Goal: Transaction & Acquisition: Book appointment/travel/reservation

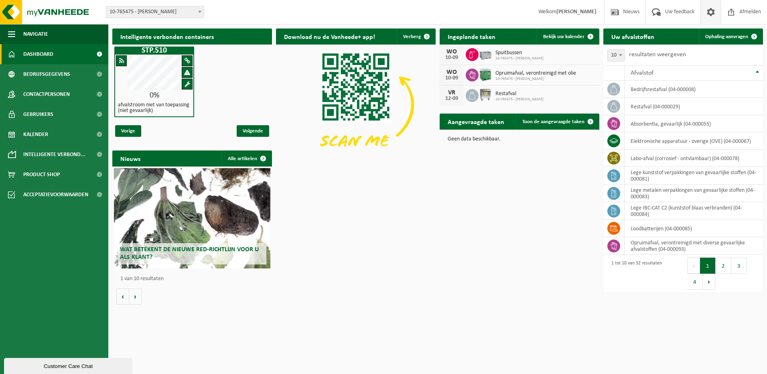
click at [709, 12] on span at bounding box center [711, 12] width 12 height 24
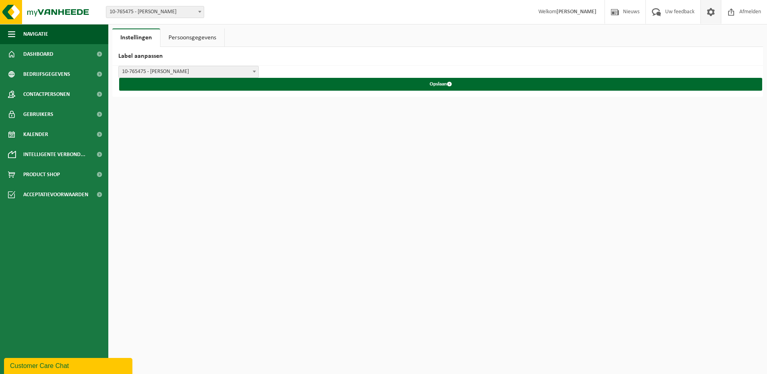
click at [194, 39] on link "Persoonsgegevens" at bounding box center [192, 37] width 64 height 18
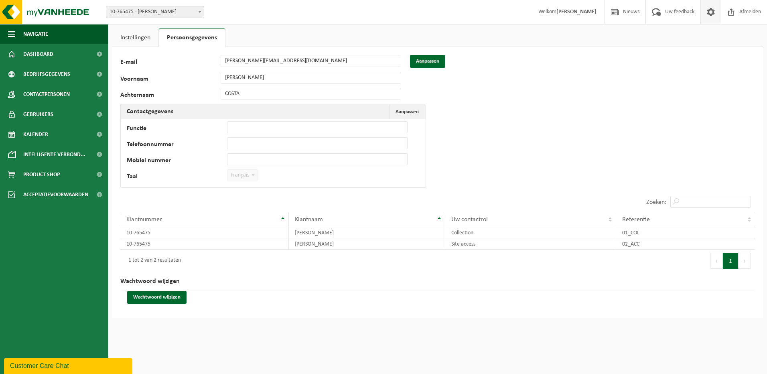
click at [312, 175] on td "Functie Telefoonnummer Mobiel nummer Taal Nederlands '; Français '; English '; …" at bounding box center [273, 153] width 305 height 68
click at [420, 59] on button "Aanpassen" at bounding box center [427, 61] width 35 height 13
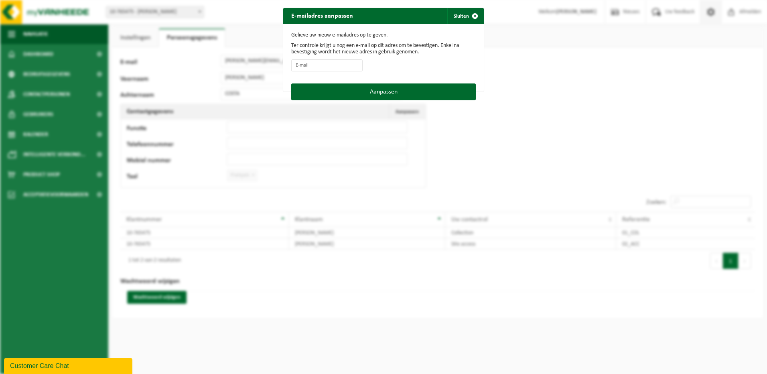
click at [532, 110] on div "E-mailadres aanpassen Sluiten Gelieve uw nieuw e-mailadres op te geven. Ter con…" at bounding box center [383, 187] width 767 height 374
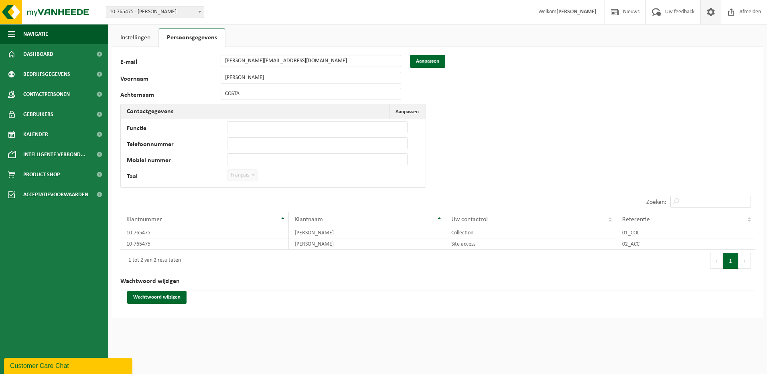
click at [141, 176] on label "Taal" at bounding box center [177, 177] width 100 height 8
click at [238, 177] on span "Français" at bounding box center [243, 175] width 30 height 11
click at [416, 109] on span "Aanpassen" at bounding box center [407, 111] width 23 height 5
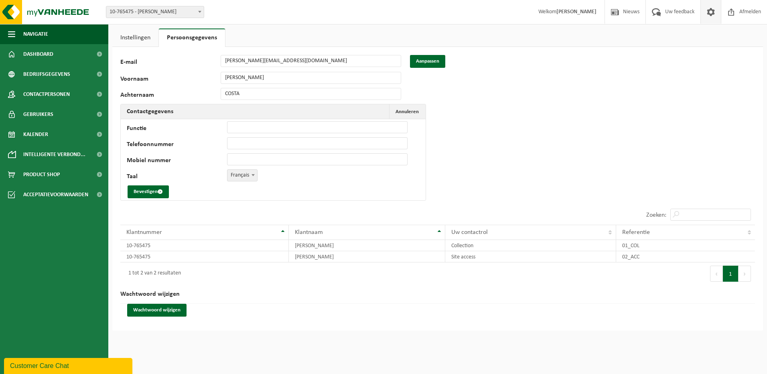
click at [244, 175] on span "Français" at bounding box center [243, 175] width 30 height 11
click at [142, 194] on button "Bevestigen" at bounding box center [148, 191] width 41 height 13
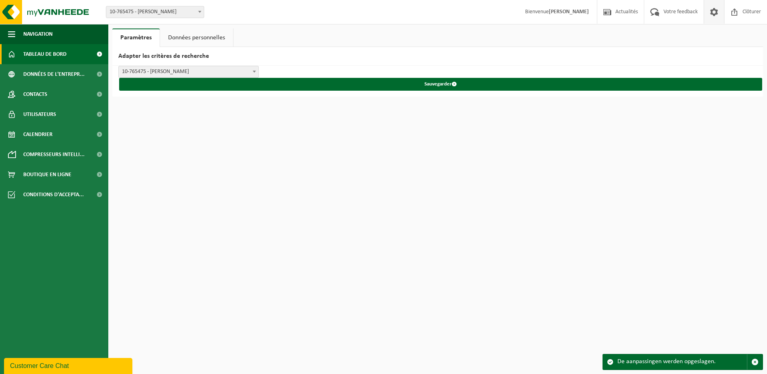
click at [49, 53] on span "Tableau de bord" at bounding box center [44, 54] width 43 height 20
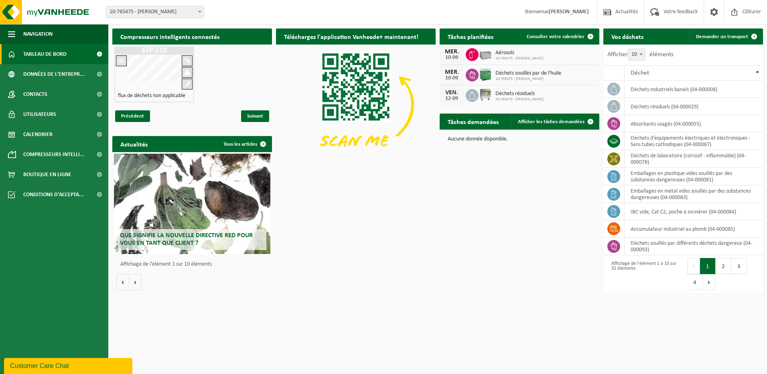
click at [54, 55] on span "Tableau de bord" at bounding box center [44, 54] width 43 height 20
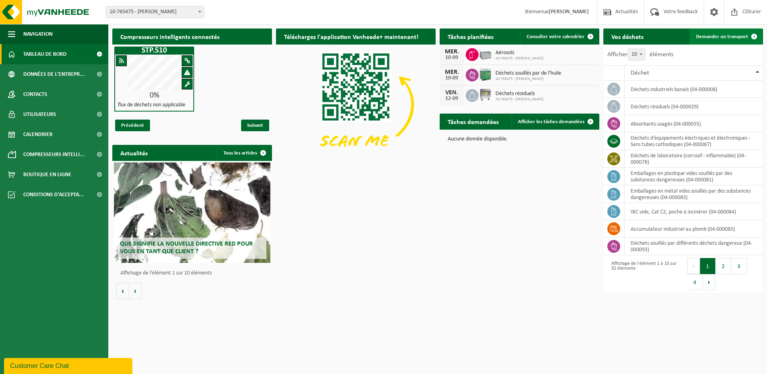
click at [732, 38] on span "Demander un transport" at bounding box center [722, 36] width 52 height 5
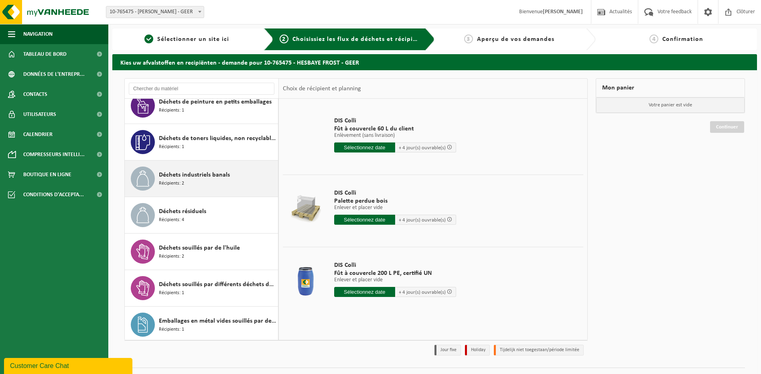
scroll to position [522, 0]
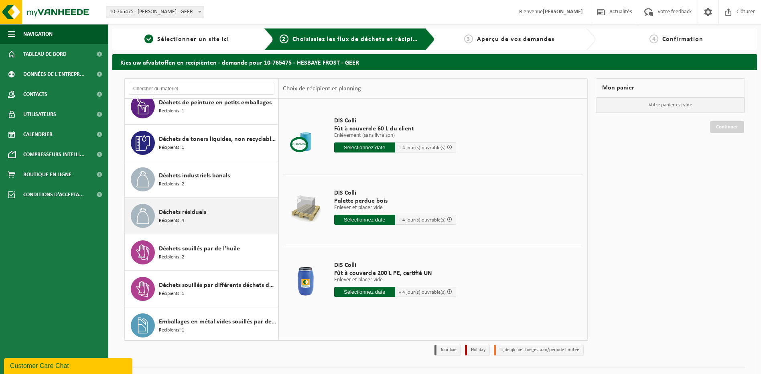
click at [190, 214] on span "Déchets résiduels" at bounding box center [182, 212] width 47 height 10
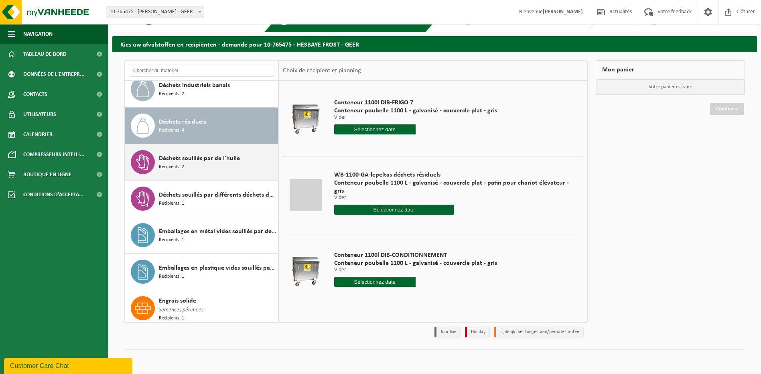
scroll to position [581, 0]
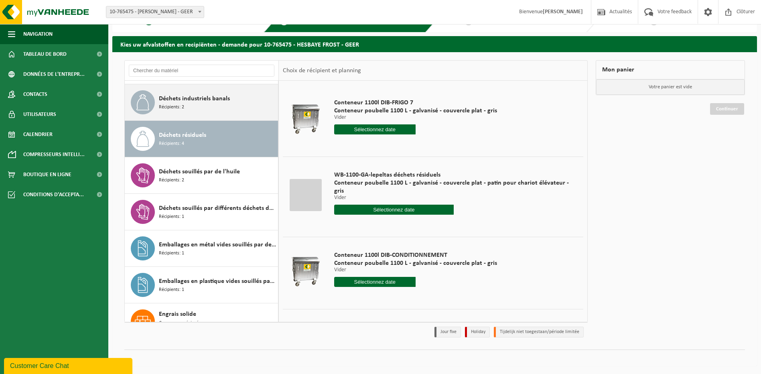
click at [197, 102] on span "Déchets industriels banals" at bounding box center [194, 99] width 71 height 10
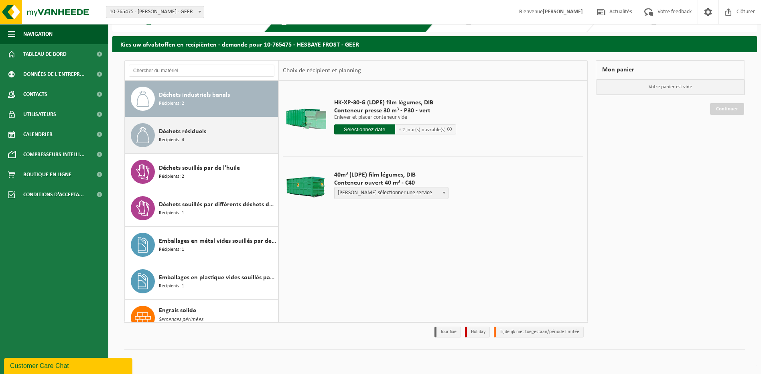
scroll to position [544, 0]
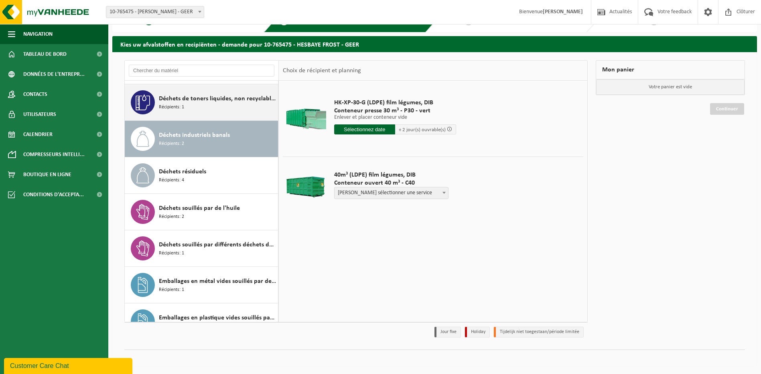
click at [190, 103] on span "Déchets de toners liquides, non recyclable, dangereux" at bounding box center [217, 99] width 117 height 10
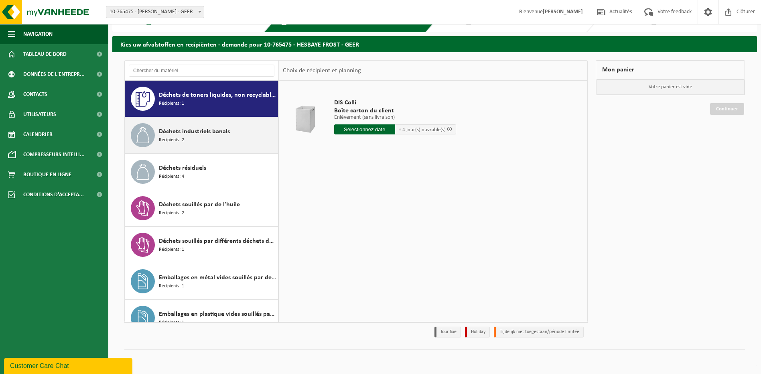
scroll to position [508, 0]
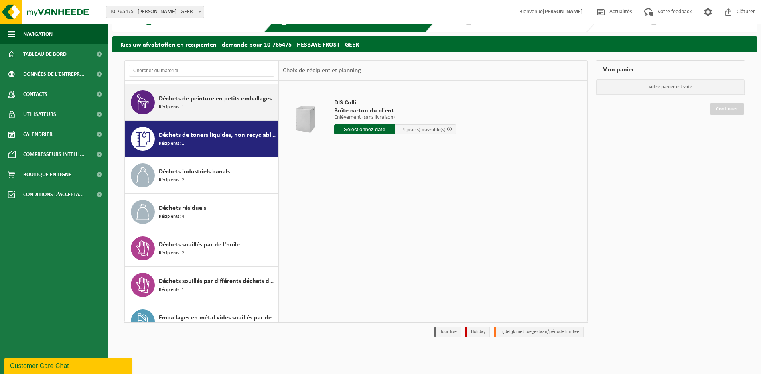
click at [189, 105] on div "Déchets de peinture en petits emballages Récipients: 1" at bounding box center [217, 102] width 117 height 24
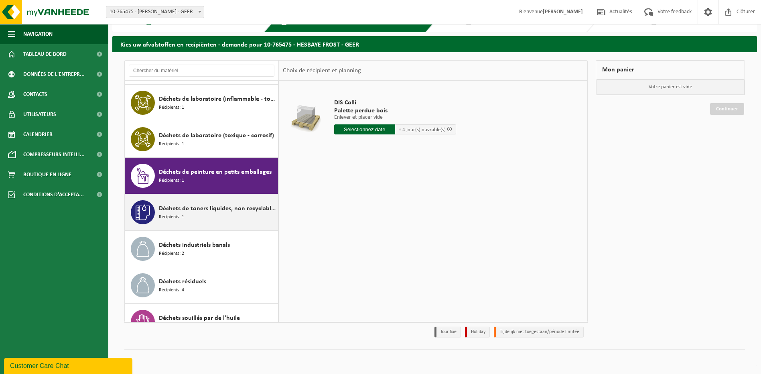
scroll to position [431, 0]
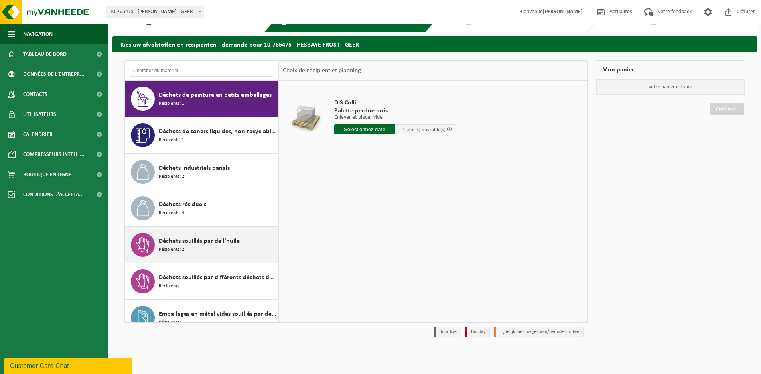
click at [194, 248] on div "Déchets souillés par de l'huile Récipients: 2" at bounding box center [217, 245] width 117 height 24
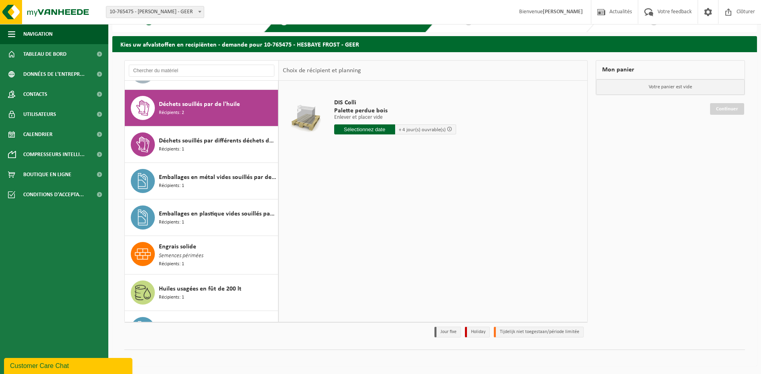
scroll to position [657, 0]
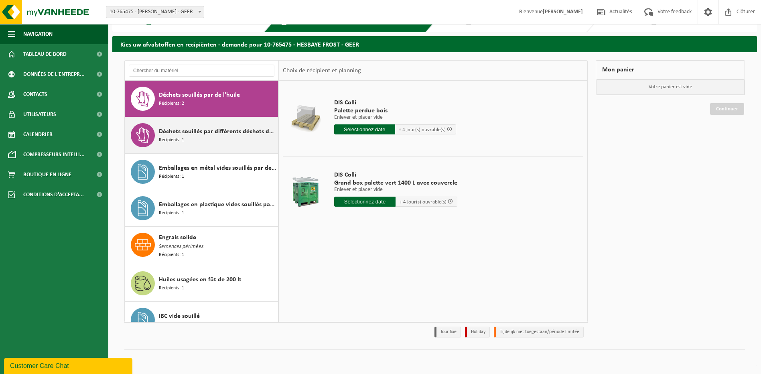
click at [187, 134] on span "Déchets souillés par différents déchets dangereux" at bounding box center [217, 132] width 117 height 10
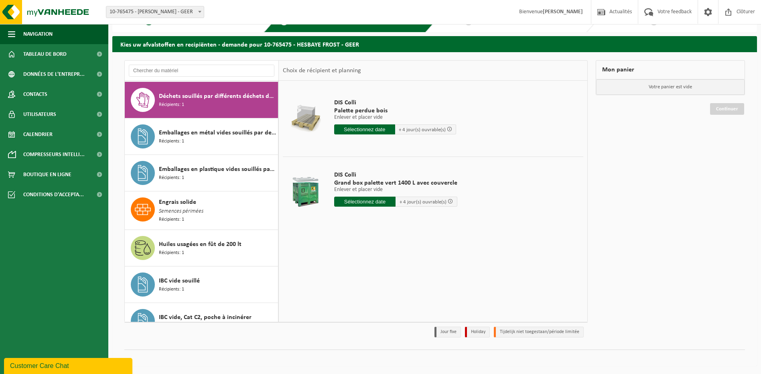
scroll to position [694, 0]
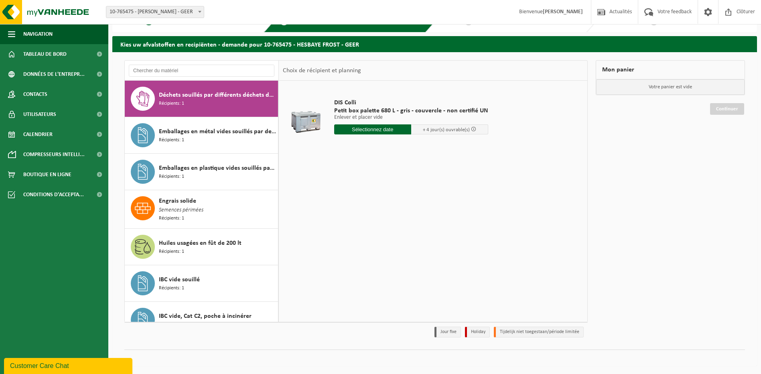
click at [187, 134] on span "Emballages en métal vides souillés par des substances dangereuses" at bounding box center [217, 132] width 117 height 10
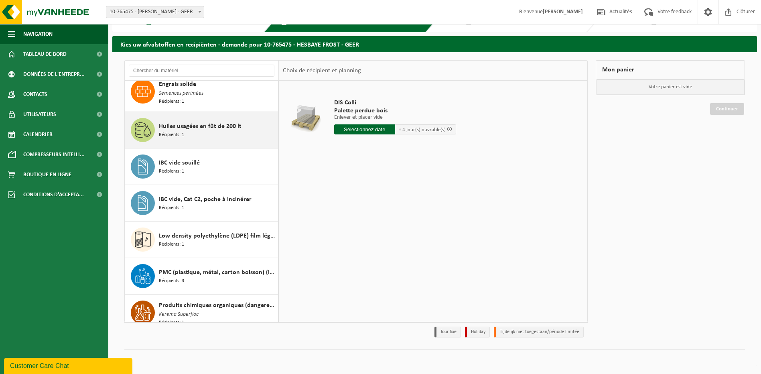
scroll to position [851, 0]
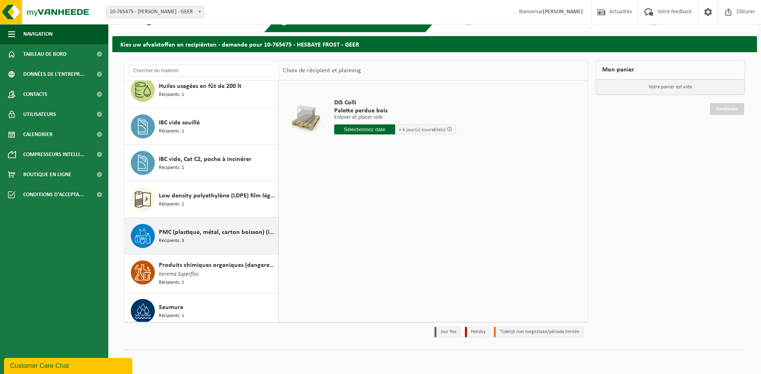
click at [188, 237] on div "PMC (plastique, métal, carton boisson) (industriel) Récipients: 3" at bounding box center [217, 236] width 117 height 24
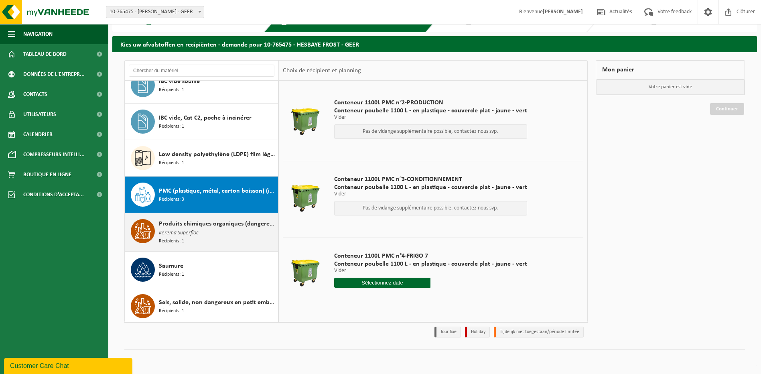
click at [191, 229] on span "Kerema Superfloc" at bounding box center [179, 233] width 40 height 9
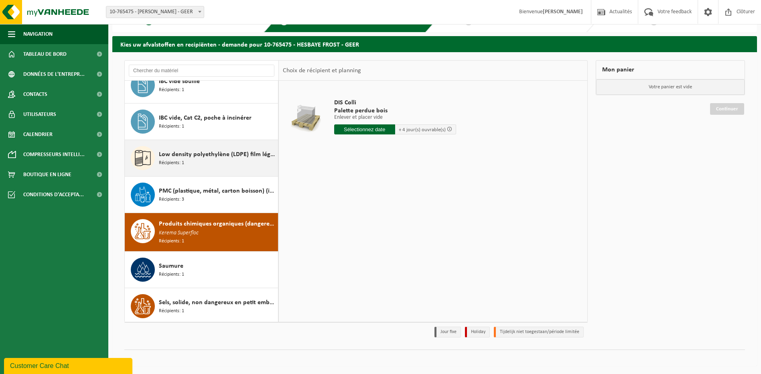
click at [194, 162] on div "Low density polyethylène (LDPE) film légumes, en vrac Récipients: 1" at bounding box center [217, 158] width 117 height 24
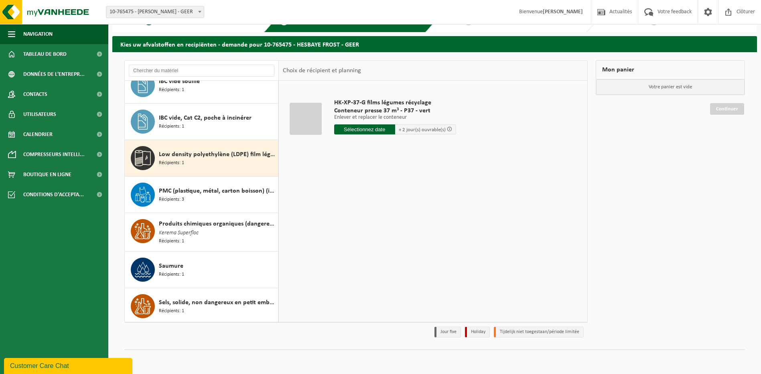
click at [308, 119] on div at bounding box center [306, 119] width 32 height 32
click at [187, 159] on div "Low density polyethylène (LDPE) film légumes, en vrac Récipients: 1" at bounding box center [217, 158] width 117 height 24
click at [447, 130] on span at bounding box center [449, 128] width 5 height 5
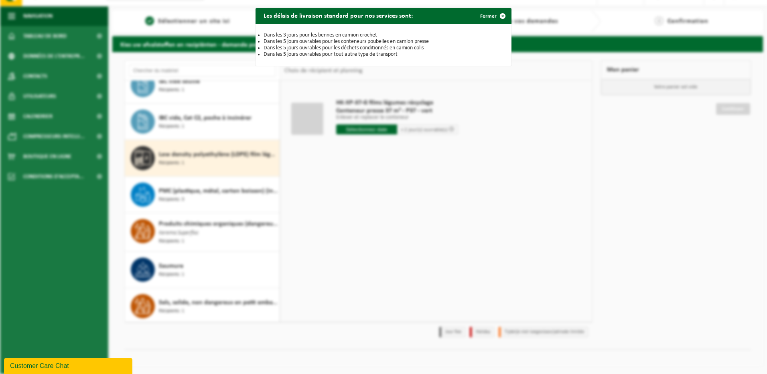
click at [380, 154] on div "Les délais de livraison standard pour nos services sont: Fermer Dans les 3 jour…" at bounding box center [383, 187] width 767 height 374
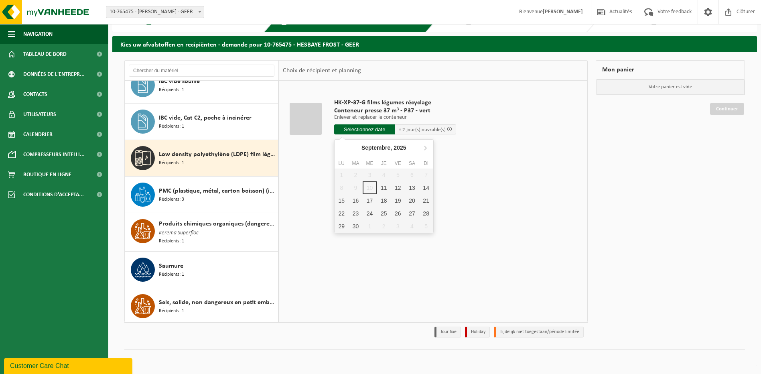
click at [371, 131] on input "text" at bounding box center [364, 129] width 61 height 10
click at [385, 187] on div "11" at bounding box center [384, 187] width 14 height 13
type input "à partir de 2025-09-11"
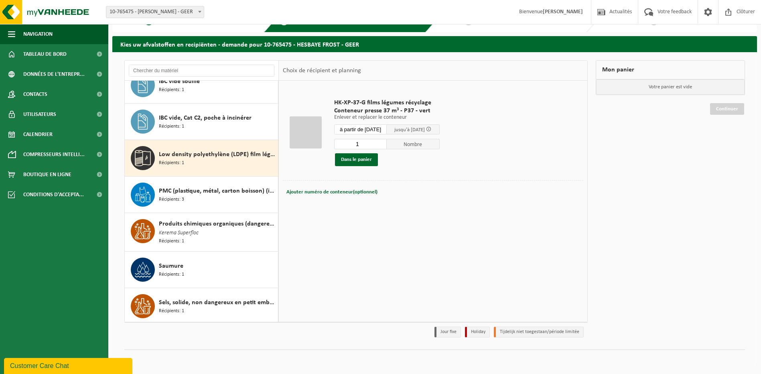
click at [386, 144] on input "1" at bounding box center [360, 144] width 53 height 10
click at [386, 146] on input "1" at bounding box center [360, 144] width 53 height 10
click at [386, 142] on input "2" at bounding box center [360, 144] width 53 height 10
click at [363, 159] on button "Dans le panier" at bounding box center [356, 159] width 43 height 13
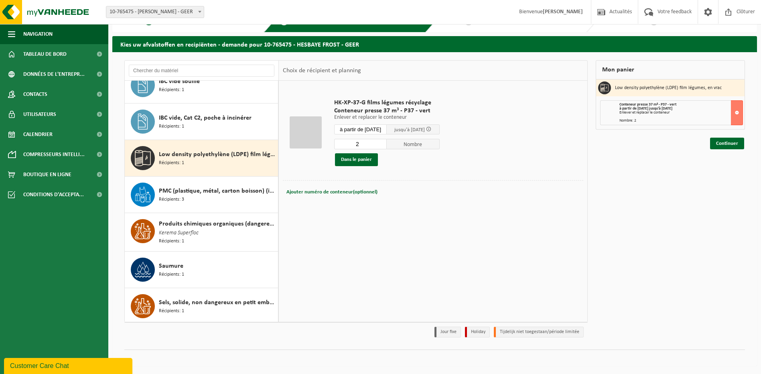
click at [382, 144] on input "2" at bounding box center [360, 144] width 53 height 10
type input "1"
click at [386, 144] on input "1" at bounding box center [360, 144] width 53 height 10
click at [437, 178] on td "HK-XP-37-G films légumes récyclage Conteneur presse 37 m³ - P37 - vert Enlever …" at bounding box center [456, 132] width 256 height 95
click at [737, 111] on button at bounding box center [737, 112] width 12 height 25
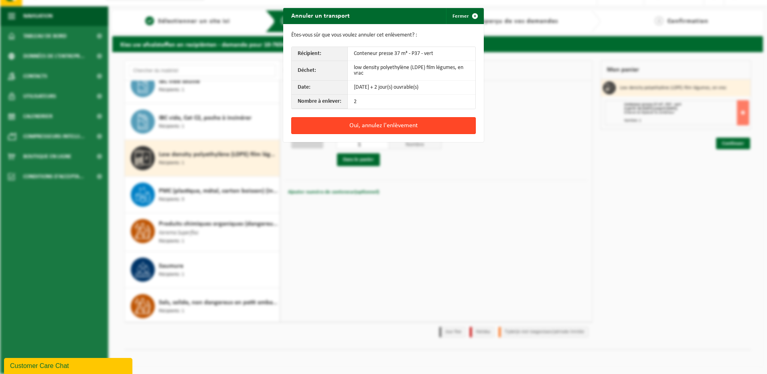
click at [399, 126] on button "Oui, annulez l'enlèvement" at bounding box center [383, 125] width 185 height 17
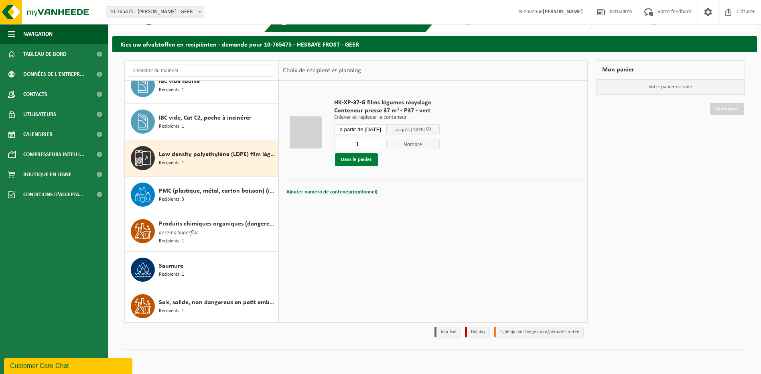
click at [364, 160] on button "Dans le panier" at bounding box center [356, 159] width 43 height 13
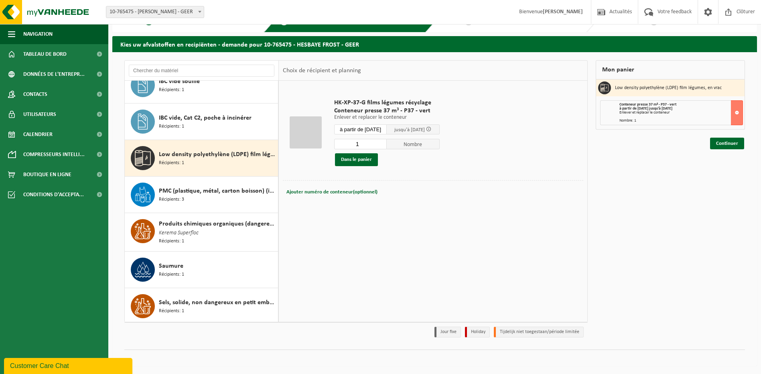
click at [655, 112] on div "Enlever et replacer le conteneur" at bounding box center [681, 113] width 123 height 4
click at [737, 114] on button at bounding box center [737, 112] width 12 height 25
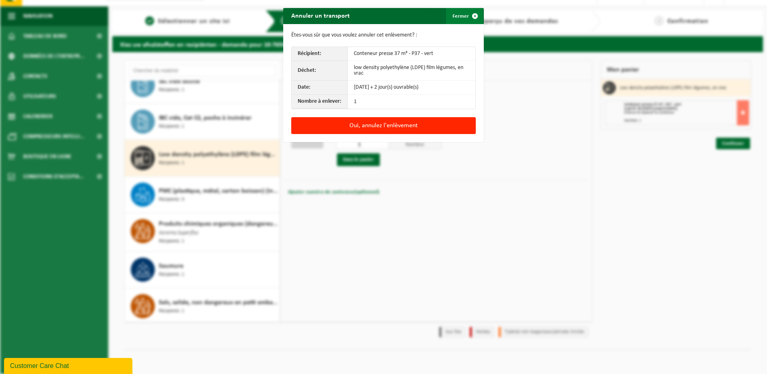
click at [472, 14] on span "button" at bounding box center [475, 16] width 16 height 16
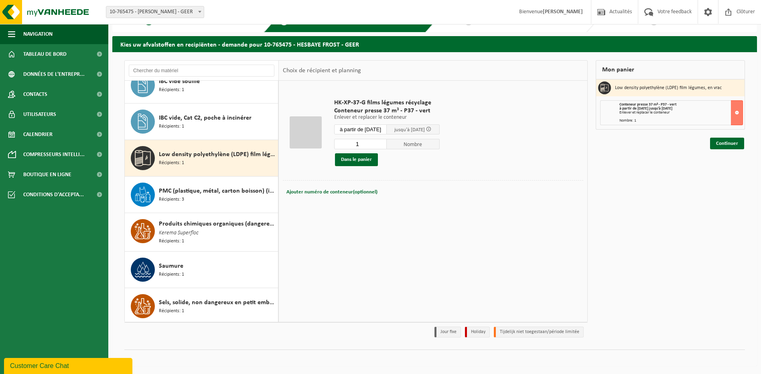
click at [595, 172] on div "Mon panier Low density polyethylène (LDPE) film légumes, en vrac Conteneur pres…" at bounding box center [670, 200] width 157 height 281
click at [738, 114] on button at bounding box center [737, 112] width 12 height 25
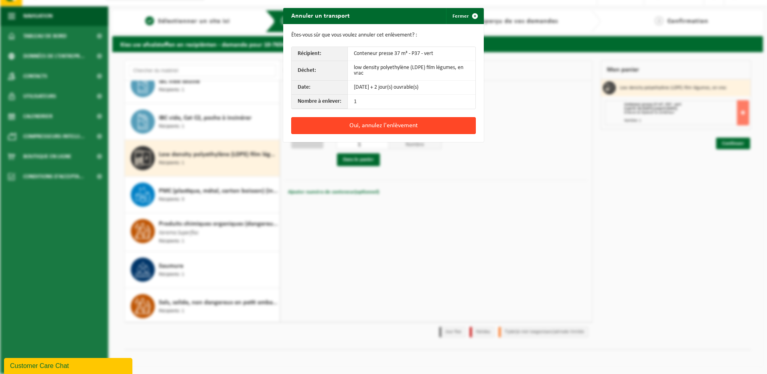
click at [375, 128] on button "Oui, annulez l'enlèvement" at bounding box center [383, 125] width 185 height 17
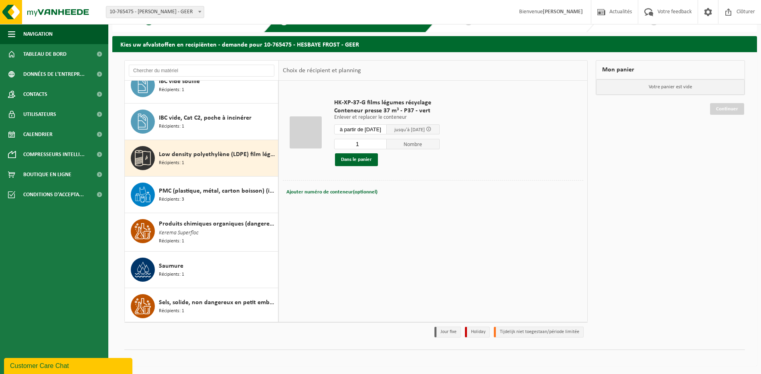
click at [207, 163] on div "Low density polyethylène (LDPE) film légumes, en vrac Récipients: 1" at bounding box center [217, 158] width 117 height 24
click at [200, 123] on div "IBC vide, Cat C2, poche à incinérer Récipients: 1" at bounding box center [217, 122] width 117 height 24
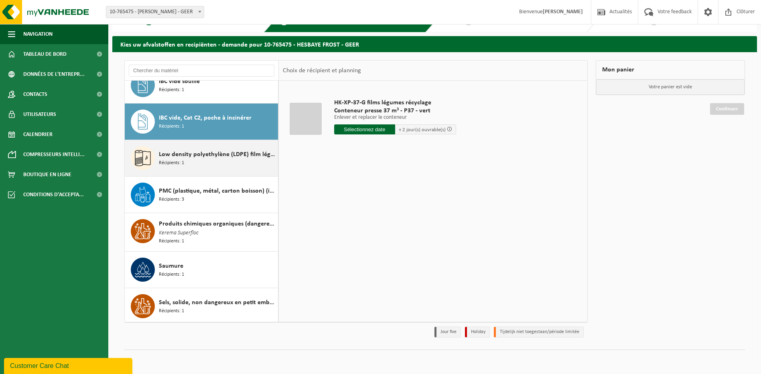
click at [191, 155] on span "Low density polyethylène (LDPE) film légumes, en vrac" at bounding box center [217, 155] width 117 height 10
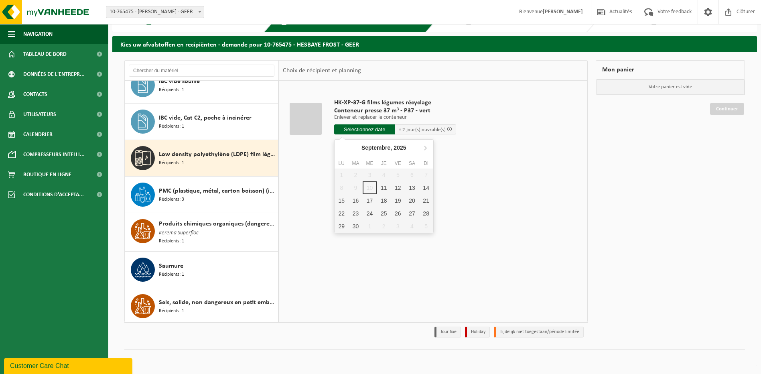
click at [384, 129] on input "text" at bounding box center [364, 129] width 61 height 10
click at [381, 188] on div "11" at bounding box center [384, 187] width 14 height 13
type input "à partir de 2025-09-11"
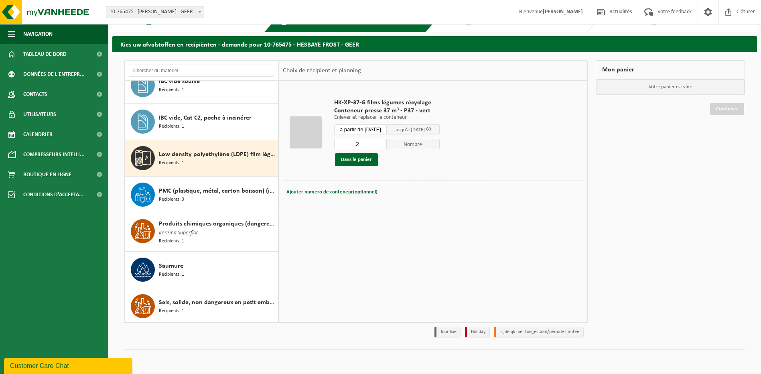
click at [373, 142] on input "2" at bounding box center [360, 144] width 53 height 10
type input "1"
click at [387, 145] on input "1" at bounding box center [360, 144] width 53 height 10
click at [355, 158] on button "Dans le panier" at bounding box center [356, 159] width 43 height 13
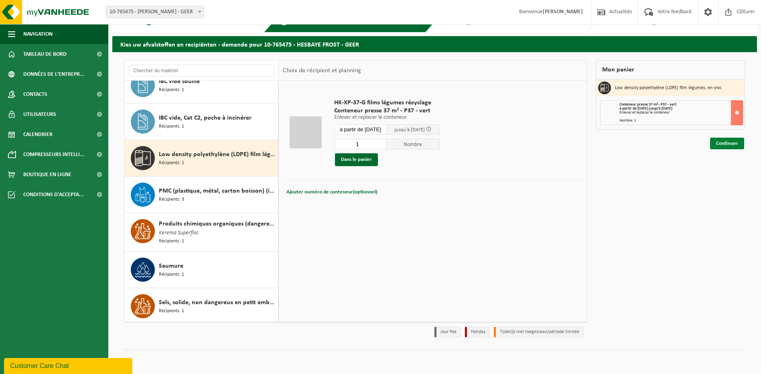
click at [723, 145] on link "Continuer" at bounding box center [727, 144] width 34 height 12
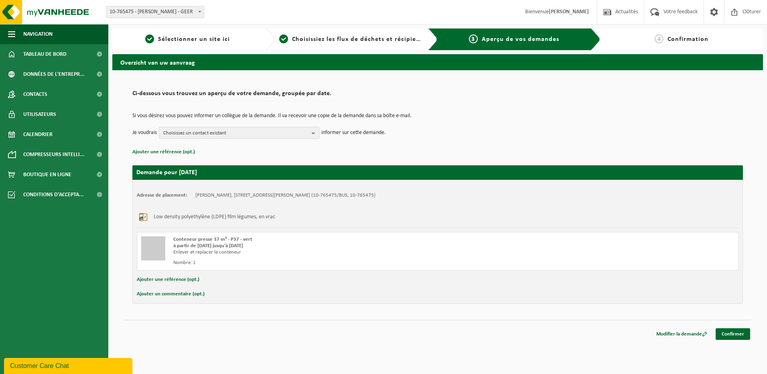
click at [316, 134] on b "button" at bounding box center [315, 132] width 7 height 11
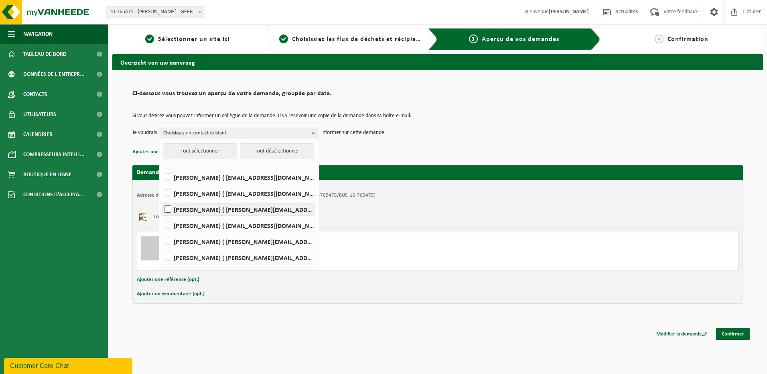
click at [170, 207] on label "Jean Paul De Backer ( jean-paul.debacker@hesbayefrost.be )" at bounding box center [239, 209] width 152 height 12
click at [161, 199] on input "Jean Paul De Backer ( jean-paul.debacker@hesbayefrost.be )" at bounding box center [161, 199] width 0 height 0
checkbox input "true"
click at [170, 225] on label "Marc Dodion ( marc.dodion@hesbayefrost.be )" at bounding box center [239, 225] width 152 height 12
click at [161, 215] on input "Marc Dodion ( marc.dodion@hesbayefrost.be )" at bounding box center [161, 215] width 0 height 0
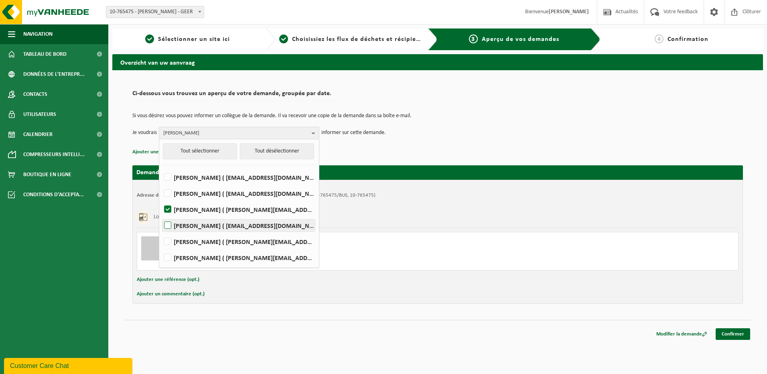
checkbox input "true"
click at [170, 176] on label "YANNICK ALAERTS ( alaertsyannick@gmail.com )" at bounding box center [239, 177] width 152 height 12
click at [161, 167] on input "YANNICK ALAERTS ( alaertsyannick@gmail.com )" at bounding box center [161, 167] width 0 height 0
checkbox input "true"
click at [382, 154] on p "Ajouter une référence (opt.)" at bounding box center [437, 152] width 611 height 10
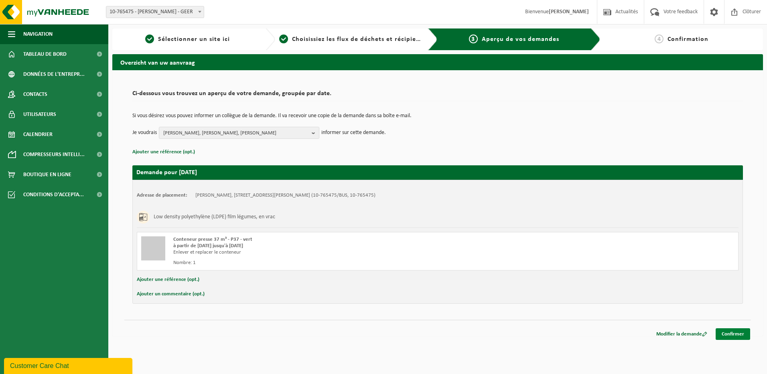
click at [729, 334] on link "Confirmer" at bounding box center [733, 334] width 35 height 12
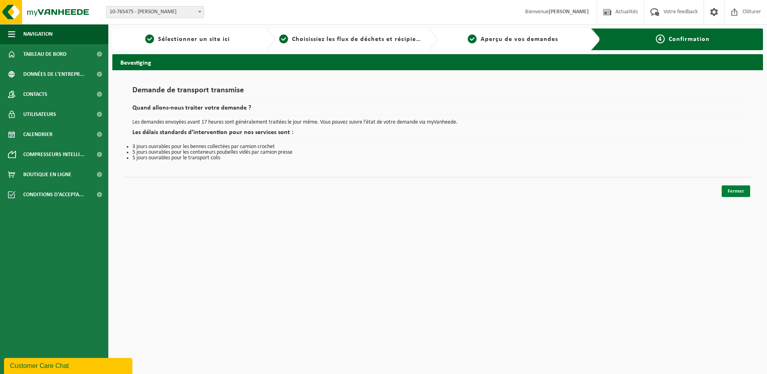
click at [739, 192] on link "Fermer" at bounding box center [736, 191] width 28 height 12
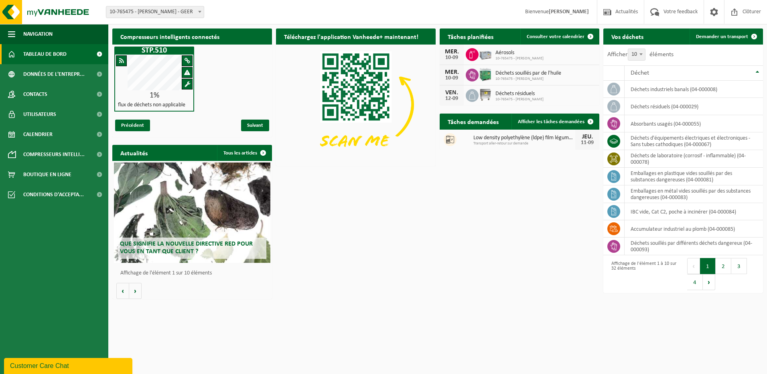
click at [492, 143] on span "Transport aller-retour sur demande" at bounding box center [524, 143] width 102 height 5
click at [492, 137] on span "Low density polyethylène (ldpe) film légumes, en vrac" at bounding box center [524, 138] width 102 height 6
click at [713, 9] on span at bounding box center [714, 12] width 12 height 24
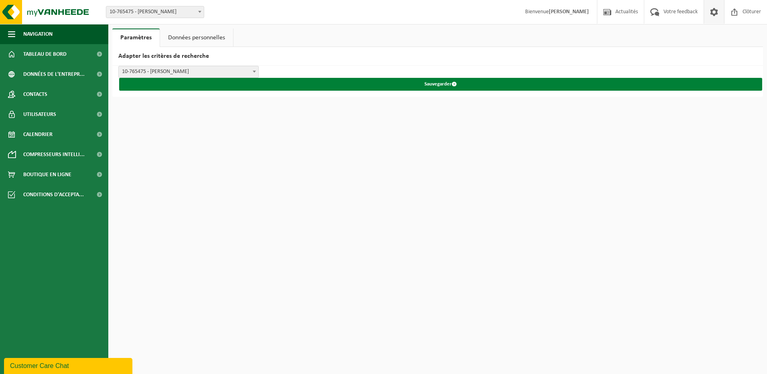
click at [443, 85] on button "Sauvegarder" at bounding box center [440, 84] width 643 height 13
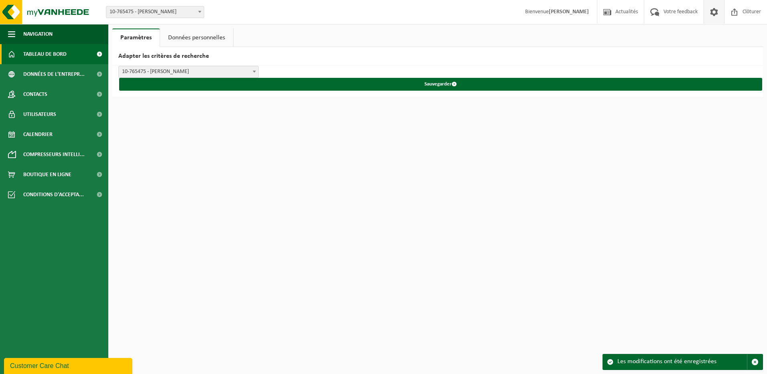
click at [49, 55] on span "Tableau de bord" at bounding box center [44, 54] width 43 height 20
